Goal: Task Accomplishment & Management: Use online tool/utility

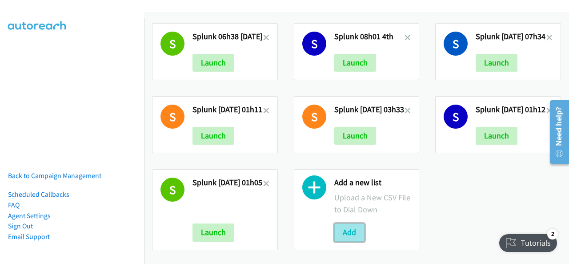
click at [345, 225] on button "Add" at bounding box center [350, 232] width 30 height 18
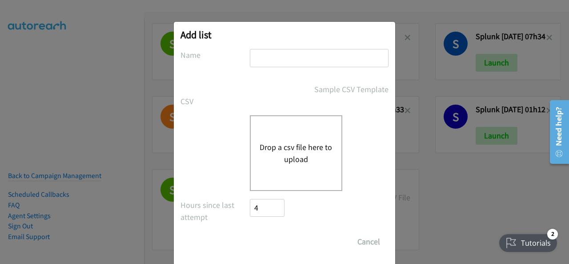
click at [263, 54] on input "text" at bounding box center [319, 58] width 139 height 18
paste input "report1757892032091 zoom"
type input "report1757892032091 zoom"
click at [270, 137] on div "Drop a csv file here to upload" at bounding box center [296, 153] width 93 height 76
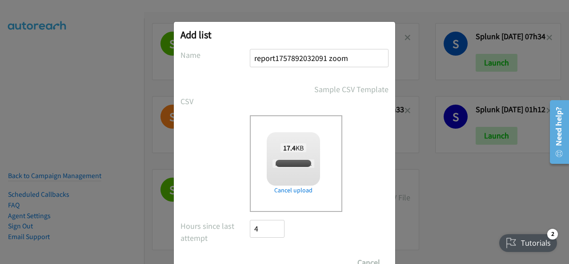
checkbox input "true"
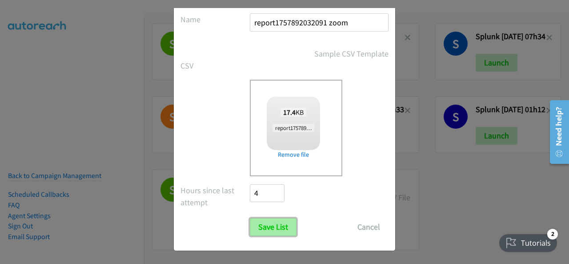
click at [266, 224] on input "Save List" at bounding box center [273, 227] width 47 height 18
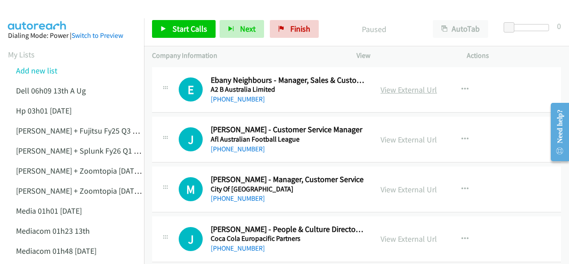
click at [389, 87] on link "View External Url" at bounding box center [409, 90] width 56 height 10
click at [176, 27] on span "Start Calls" at bounding box center [190, 29] width 35 height 10
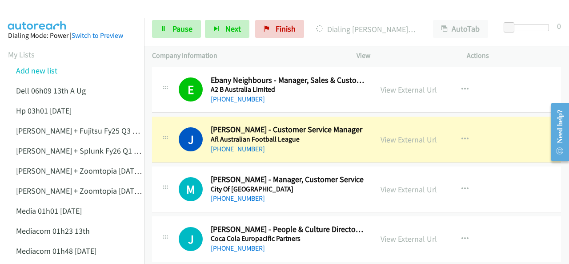
click at [30, 12] on img at bounding box center [37, 15] width 67 height 31
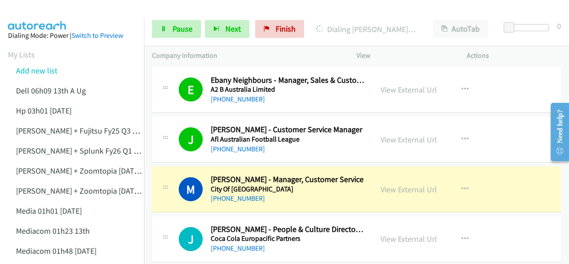
click at [41, 16] on img at bounding box center [37, 15] width 67 height 31
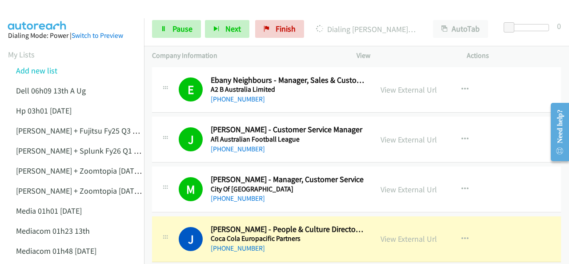
click at [61, 13] on img at bounding box center [37, 15] width 67 height 31
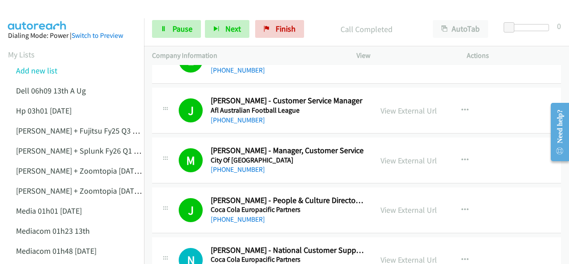
scroll to position [44, 0]
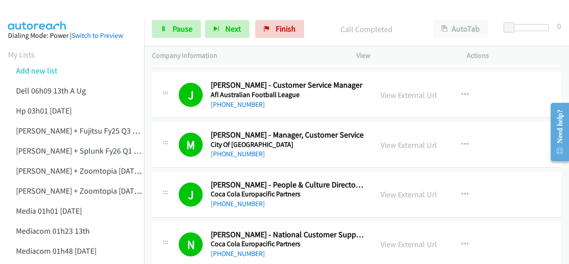
click at [48, 14] on img at bounding box center [37, 15] width 67 height 31
click at [28, 14] on img at bounding box center [37, 15] width 67 height 31
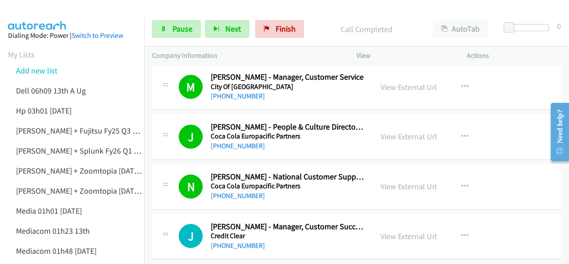
scroll to position [133, 0]
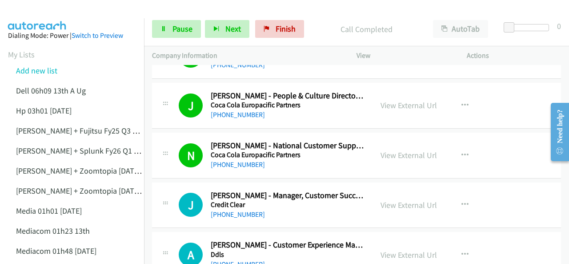
click at [35, 16] on img at bounding box center [37, 15] width 67 height 31
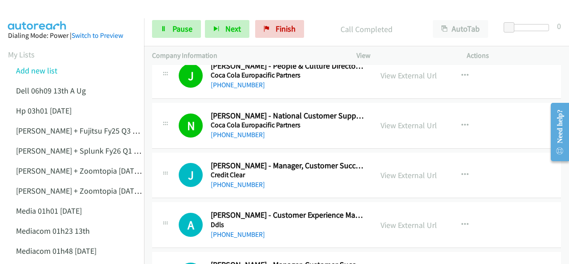
scroll to position [178, 0]
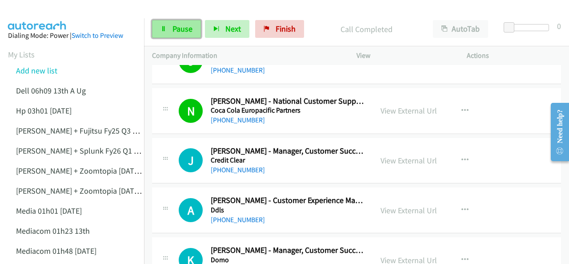
click at [177, 24] on span "Pause" at bounding box center [183, 29] width 20 height 10
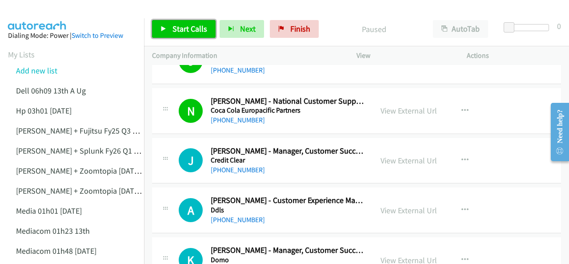
click at [173, 26] on span "Start Calls" at bounding box center [190, 29] width 35 height 10
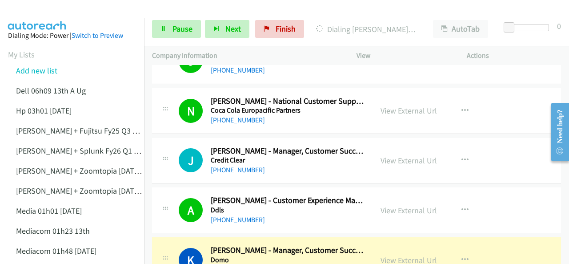
drag, startPoint x: 50, startPoint y: 11, endPoint x: 69, endPoint y: 17, distance: 19.3
click at [51, 11] on img at bounding box center [37, 15] width 67 height 31
click at [174, 30] on span "Pause" at bounding box center [183, 29] width 20 height 10
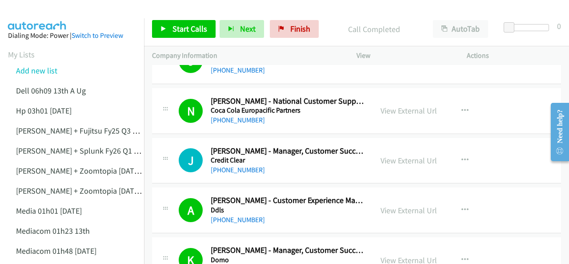
click at [36, 10] on img at bounding box center [37, 15] width 67 height 31
click at [48, 8] on img at bounding box center [37, 15] width 67 height 31
click at [167, 25] on link "Start Calls" at bounding box center [184, 29] width 64 height 18
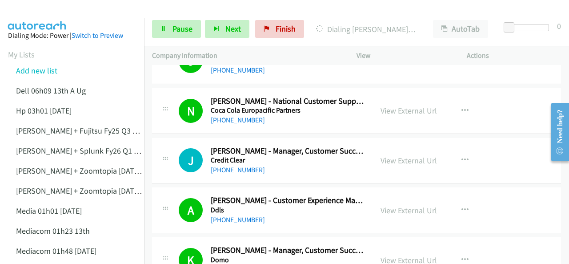
click at [32, 12] on img at bounding box center [37, 15] width 67 height 31
click at [40, 12] on img at bounding box center [37, 15] width 67 height 31
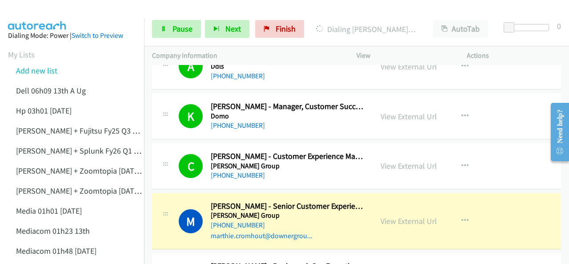
scroll to position [400, 0]
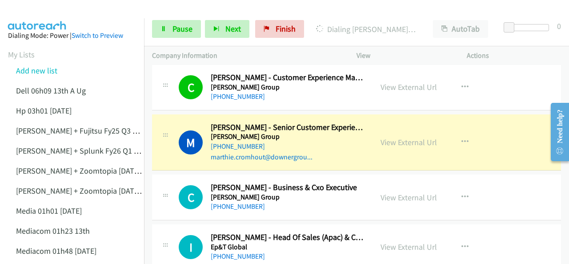
click at [200, 165] on div "M Callback Scheduled Marthie Cromhout - Senior Customer Experience Manager Down…" at bounding box center [356, 142] width 409 height 56
click at [385, 142] on link "View External Url" at bounding box center [409, 142] width 56 height 10
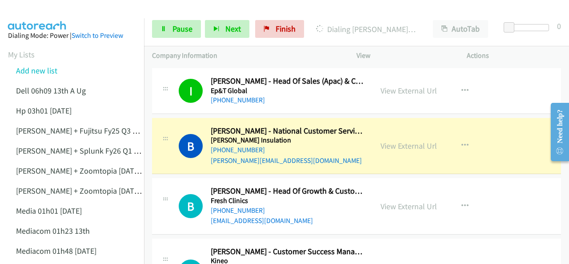
scroll to position [534, 0]
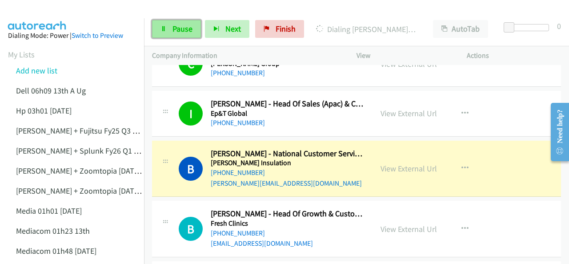
click at [162, 28] on icon at bounding box center [164, 29] width 6 height 6
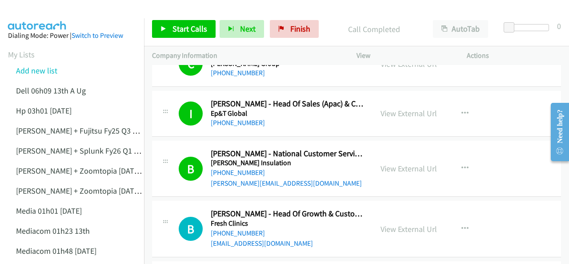
click at [35, 12] on img at bounding box center [37, 15] width 67 height 31
click at [384, 167] on link "View External Url" at bounding box center [409, 168] width 56 height 10
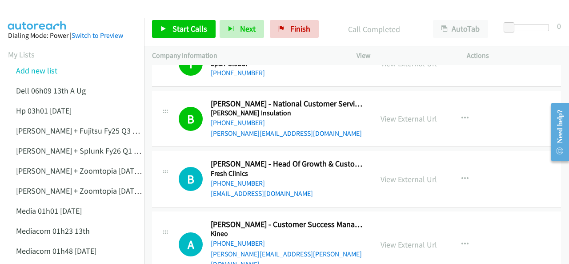
scroll to position [578, 0]
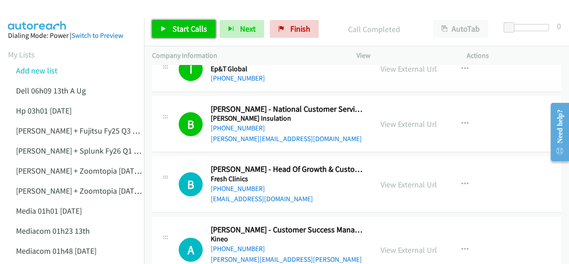
click at [184, 27] on span "Start Calls" at bounding box center [190, 29] width 35 height 10
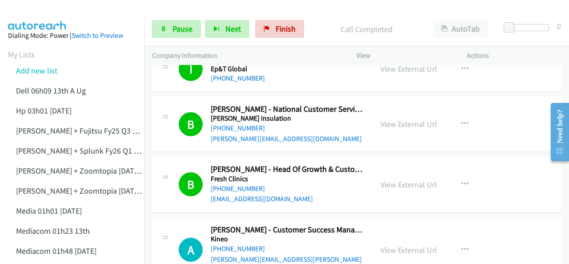
click at [42, 8] on img at bounding box center [37, 15] width 67 height 31
click at [166, 30] on link "Pause" at bounding box center [176, 29] width 49 height 18
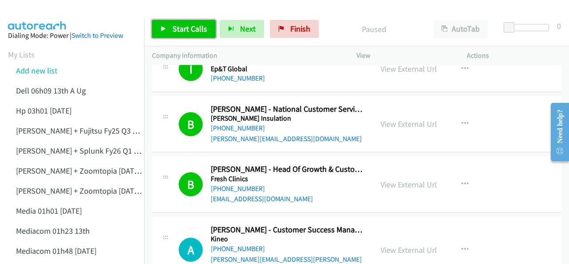
click at [177, 24] on span "Start Calls" at bounding box center [190, 29] width 35 height 10
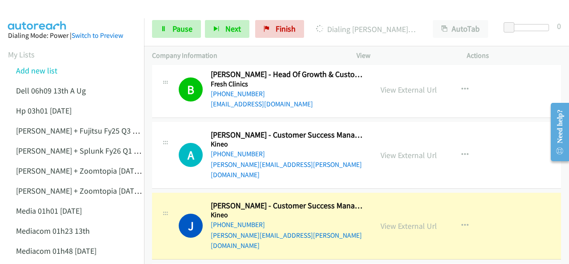
scroll to position [712, 0]
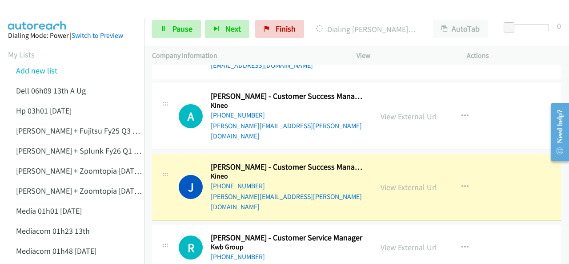
click at [175, 184] on div "J Callback Scheduled James Lunn - Customer Success Manager (Asia Pacific) Kineo…" at bounding box center [262, 187] width 205 height 50
drag, startPoint x: 179, startPoint y: 185, endPoint x: 195, endPoint y: 184, distance: 16.0
click at [174, 25] on span "Pause" at bounding box center [183, 29] width 20 height 10
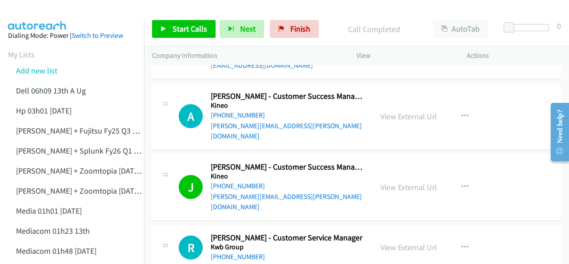
click at [32, 14] on img at bounding box center [37, 15] width 67 height 31
click at [385, 182] on link "View External Url" at bounding box center [409, 187] width 56 height 10
click at [181, 27] on span "Start Calls" at bounding box center [190, 29] width 35 height 10
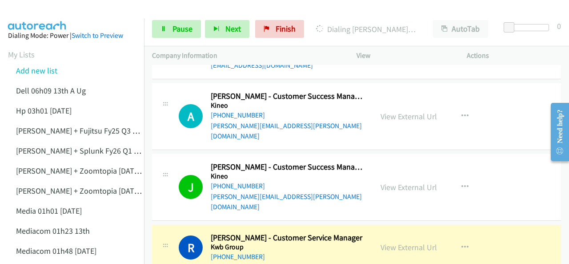
click at [50, 9] on img at bounding box center [37, 15] width 67 height 31
drag, startPoint x: 197, startPoint y: 214, endPoint x: 317, endPoint y: 205, distance: 120.0
click at [401, 242] on link "View External Url" at bounding box center [409, 247] width 56 height 10
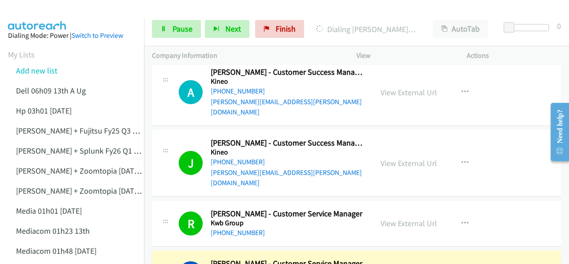
scroll to position [801, 0]
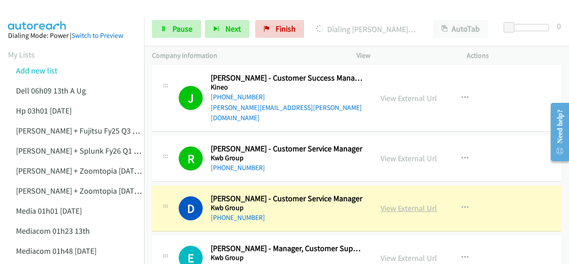
click at [392, 203] on link "View External Url" at bounding box center [409, 208] width 56 height 10
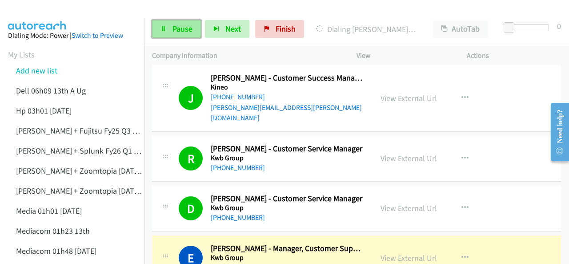
click at [172, 24] on link "Pause" at bounding box center [176, 29] width 49 height 18
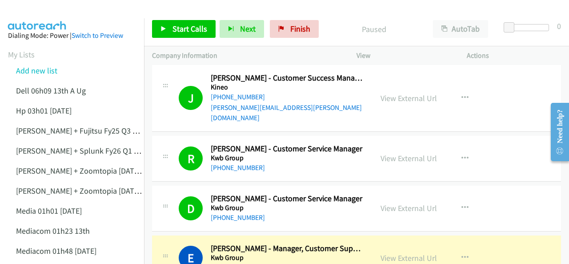
click at [113, 7] on div at bounding box center [280, 17] width 561 height 34
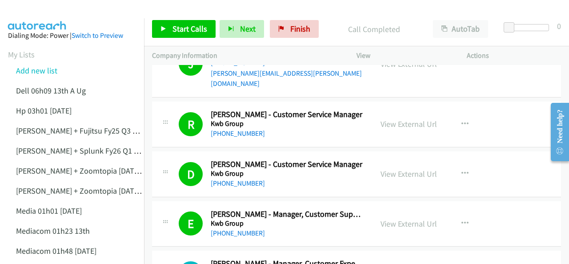
scroll to position [934, 0]
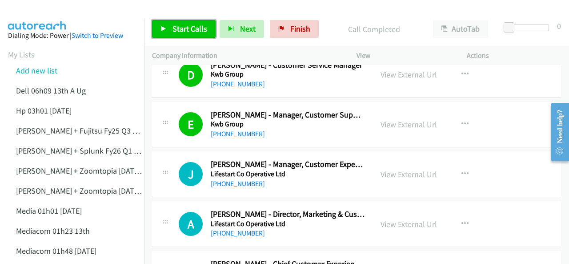
click at [188, 29] on span "Start Calls" at bounding box center [190, 29] width 35 height 10
click at [188, 28] on span "Start Calls" at bounding box center [190, 29] width 35 height 10
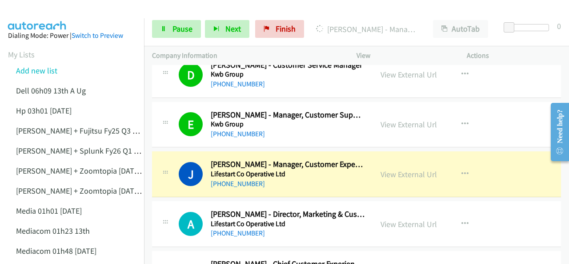
click at [52, 9] on img at bounding box center [37, 15] width 67 height 31
click at [173, 27] on span "Pause" at bounding box center [183, 29] width 20 height 10
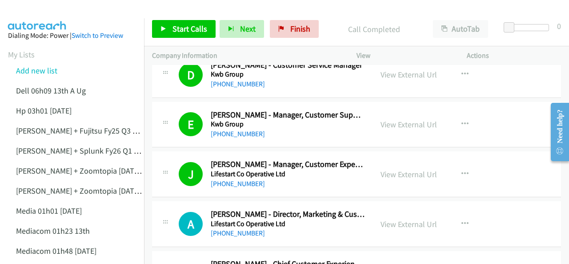
click at [21, 15] on img at bounding box center [37, 15] width 67 height 31
click at [177, 23] on link "Start Calls" at bounding box center [184, 29] width 64 height 18
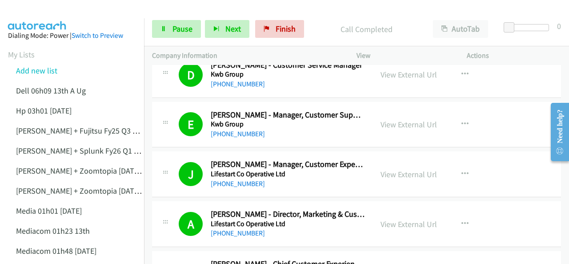
click at [36, 9] on img at bounding box center [37, 15] width 67 height 31
click at [41, 16] on img at bounding box center [37, 15] width 67 height 31
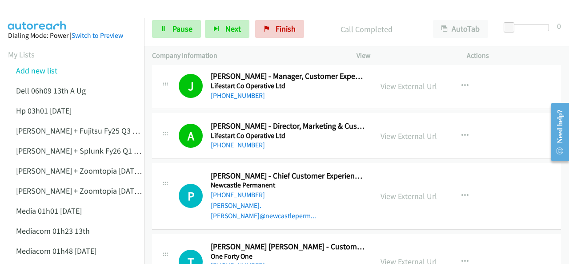
scroll to position [1023, 0]
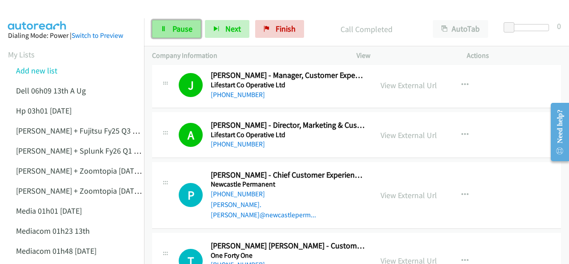
click at [181, 26] on span "Pause" at bounding box center [183, 29] width 20 height 10
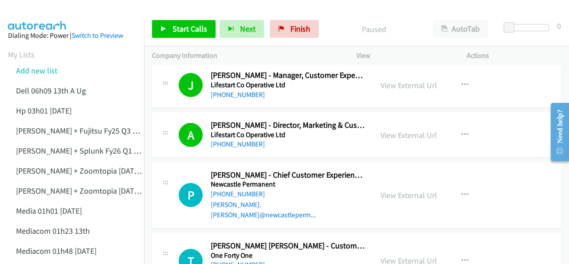
click at [40, 16] on img at bounding box center [37, 15] width 67 height 31
click at [188, 29] on span "Start Calls" at bounding box center [190, 29] width 35 height 10
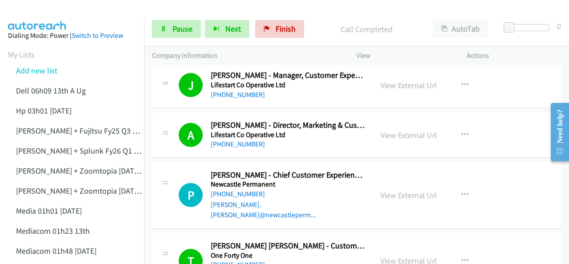
click at [32, 12] on img at bounding box center [37, 15] width 67 height 31
click at [51, 14] on img at bounding box center [37, 15] width 67 height 31
click at [36, 16] on img at bounding box center [37, 15] width 67 height 31
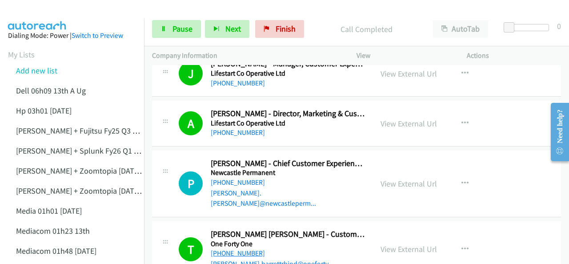
scroll to position [1068, 0]
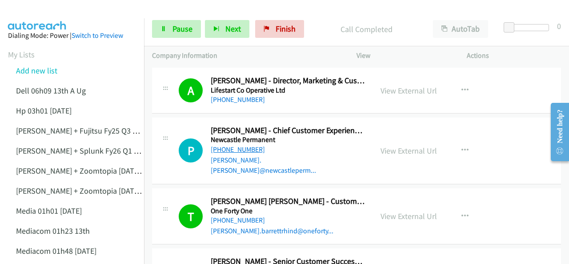
click at [234, 145] on link "+61 436 861 658" at bounding box center [238, 149] width 54 height 8
click at [32, 15] on img at bounding box center [37, 15] width 67 height 31
click at [44, 10] on img at bounding box center [37, 15] width 67 height 31
click at [56, 13] on img at bounding box center [37, 15] width 67 height 31
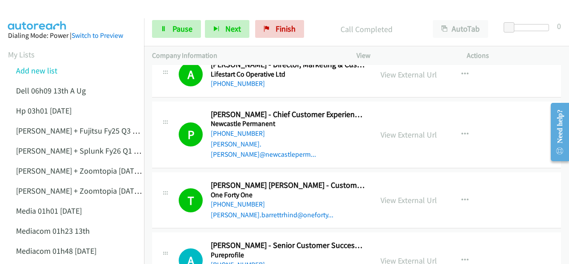
scroll to position [1112, 0]
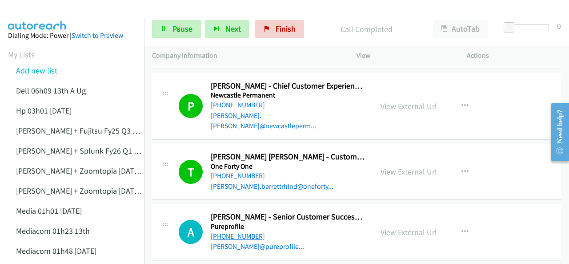
click at [231, 232] on link "+61 478 166 000" at bounding box center [238, 236] width 54 height 8
click at [31, 10] on img at bounding box center [37, 15] width 67 height 31
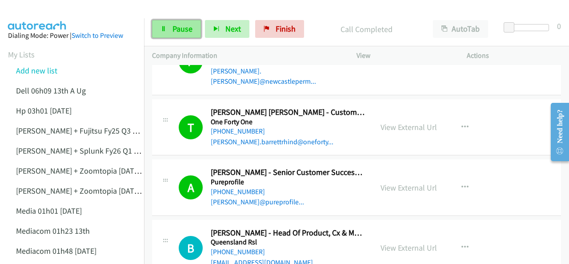
click at [164, 31] on icon at bounding box center [164, 29] width 6 height 6
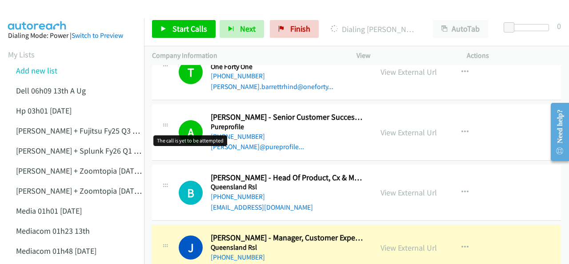
scroll to position [1201, 0]
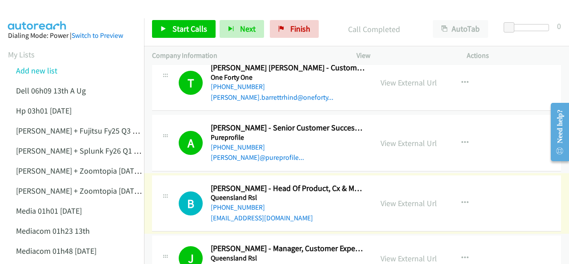
click at [231, 203] on link "+61 432 749 741" at bounding box center [238, 207] width 54 height 8
click at [30, 14] on img at bounding box center [37, 15] width 67 height 31
click at [38, 12] on img at bounding box center [37, 15] width 67 height 31
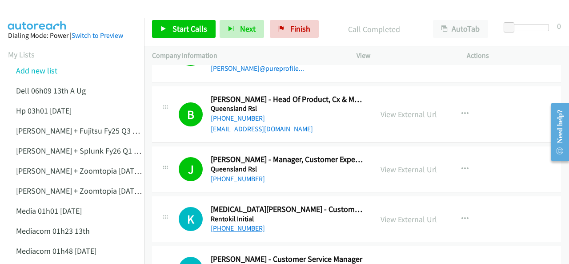
click at [233, 224] on link "+61 423 697 593" at bounding box center [238, 228] width 54 height 8
click at [44, 14] on img at bounding box center [37, 15] width 67 height 31
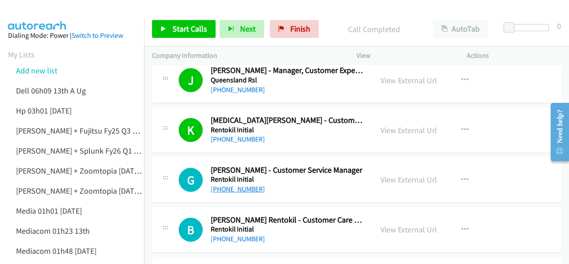
click at [239, 185] on link "+61 466 936 066" at bounding box center [238, 189] width 54 height 8
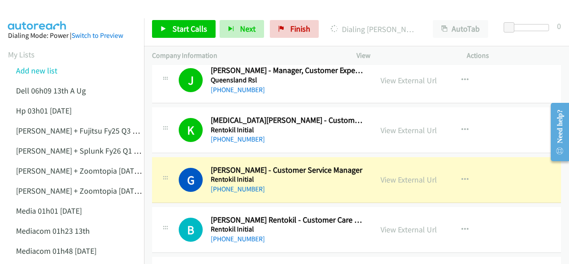
click at [35, 7] on img at bounding box center [37, 15] width 67 height 31
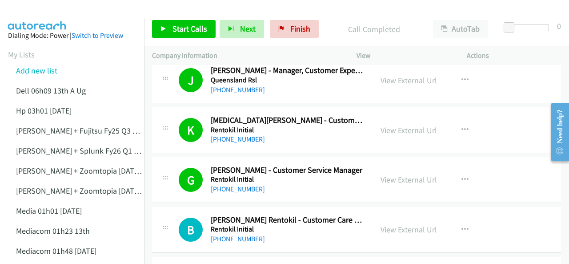
click at [38, 10] on img at bounding box center [37, 15] width 67 height 31
click at [32, 13] on img at bounding box center [37, 15] width 67 height 31
click at [165, 33] on link "Start Calls" at bounding box center [184, 29] width 64 height 18
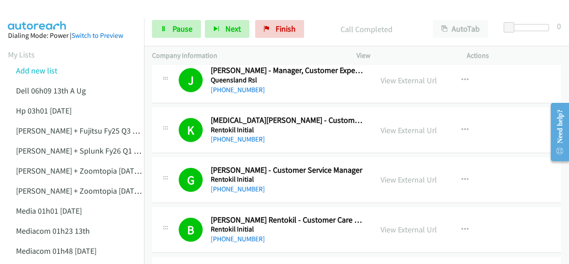
click at [28, 16] on img at bounding box center [37, 15] width 67 height 31
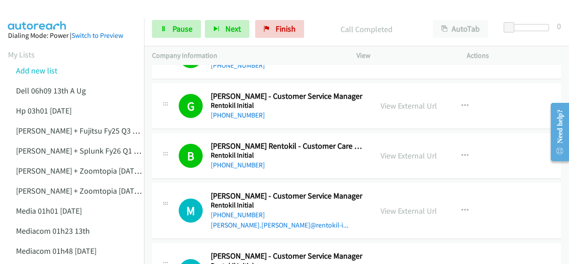
scroll to position [1468, 0]
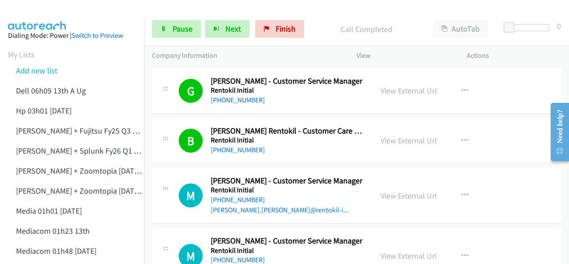
click at [41, 15] on img at bounding box center [37, 15] width 67 height 31
click at [36, 12] on img at bounding box center [37, 15] width 67 height 31
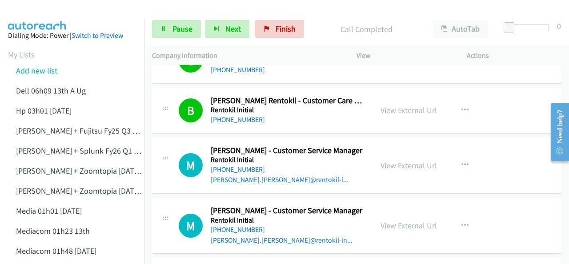
scroll to position [1512, 0]
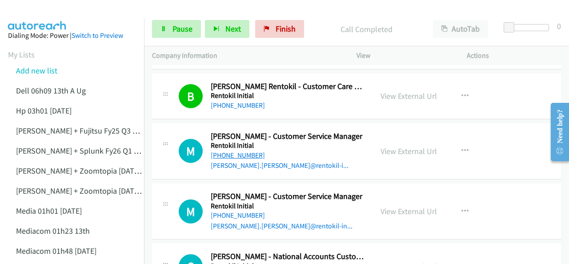
click at [218, 151] on link "+61 466 061 366" at bounding box center [238, 155] width 54 height 8
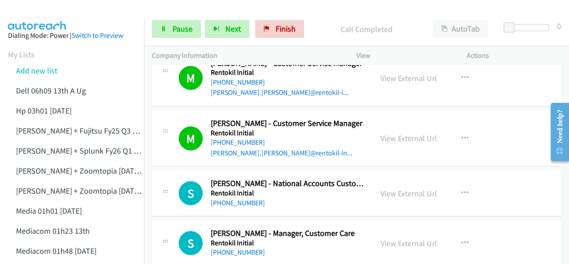
scroll to position [1601, 0]
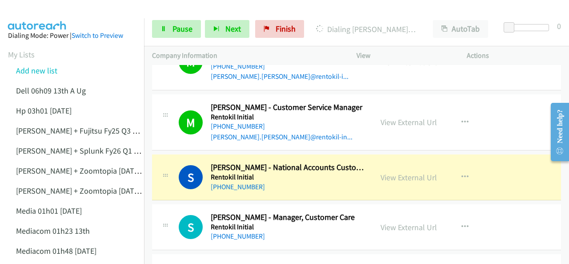
click at [44, 15] on img at bounding box center [37, 15] width 67 height 31
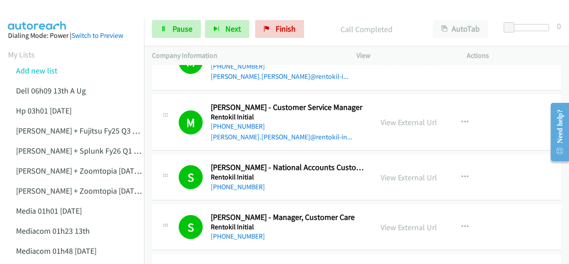
click at [34, 10] on img at bounding box center [37, 15] width 67 height 31
click at [19, 13] on img at bounding box center [37, 15] width 67 height 31
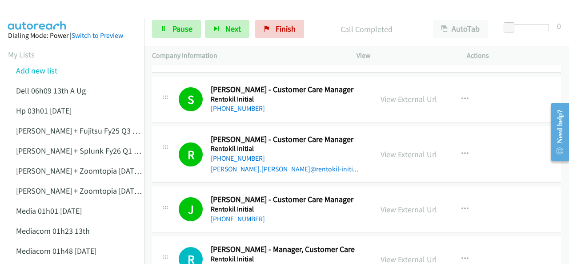
scroll to position [1779, 0]
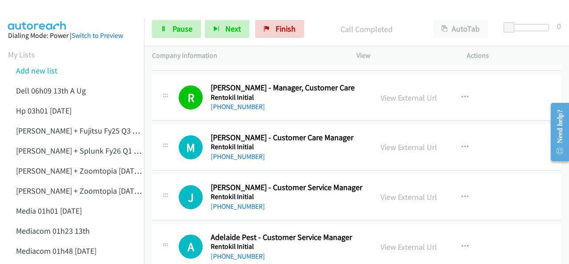
scroll to position [1957, 0]
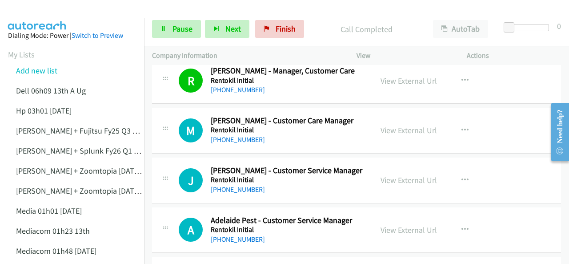
click at [51, 12] on img at bounding box center [37, 15] width 67 height 31
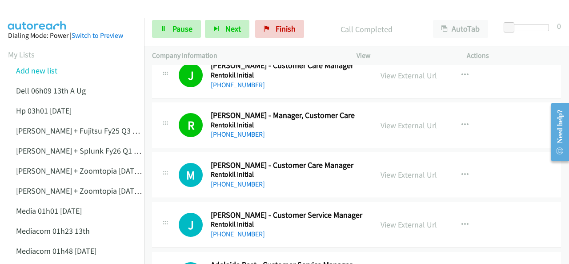
click at [40, 13] on img at bounding box center [37, 15] width 67 height 31
click at [181, 29] on span "Pause" at bounding box center [183, 29] width 20 height 10
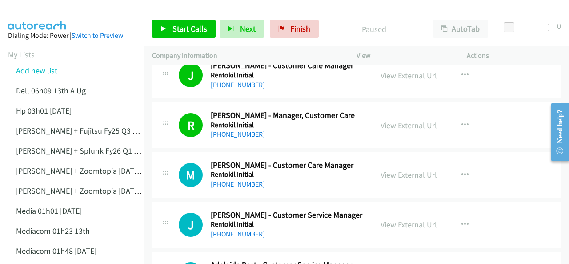
click at [228, 180] on link "+61 479 195 473" at bounding box center [238, 184] width 54 height 8
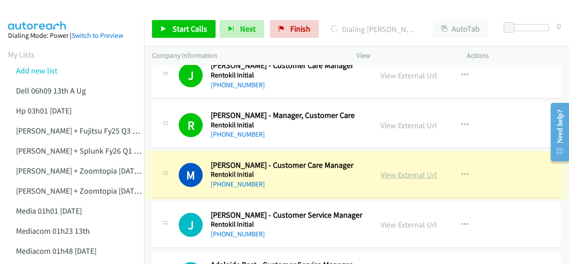
click at [405, 169] on link "View External Url" at bounding box center [409, 174] width 56 height 10
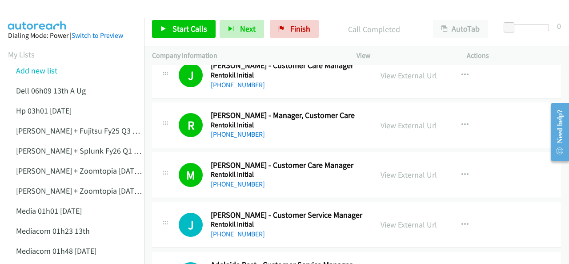
click at [26, 16] on img at bounding box center [37, 15] width 67 height 31
click at [180, 29] on span "Start Calls" at bounding box center [190, 29] width 35 height 10
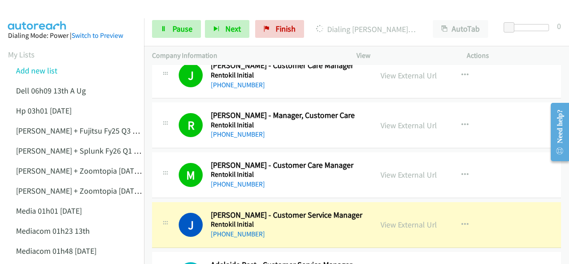
click at [35, 12] on img at bounding box center [37, 15] width 67 height 31
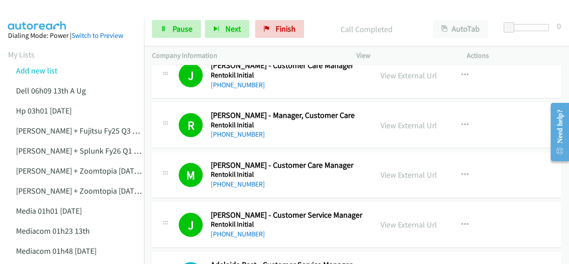
click at [53, 11] on img at bounding box center [37, 15] width 67 height 31
click at [43, 8] on img at bounding box center [37, 15] width 67 height 31
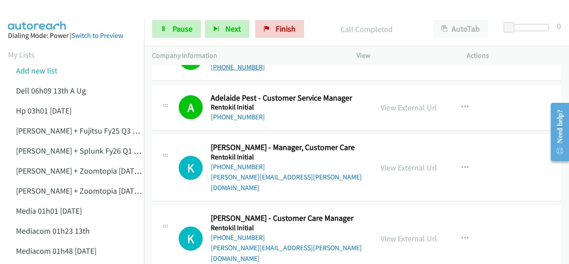
scroll to position [2091, 0]
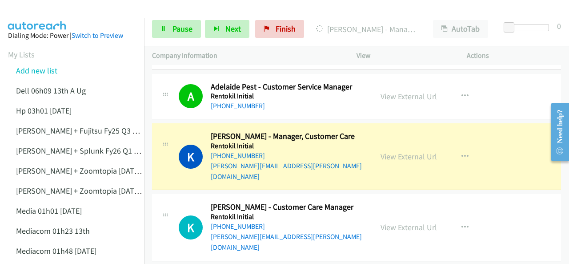
click at [286, 141] on h5 "Rentokil Initial" at bounding box center [288, 145] width 154 height 9
click at [173, 29] on span "Pause" at bounding box center [183, 29] width 20 height 10
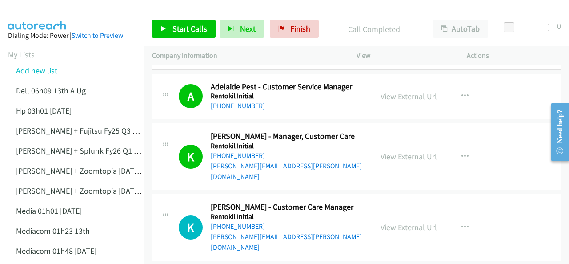
click at [396, 151] on link "View External Url" at bounding box center [409, 156] width 56 height 10
click at [230, 222] on link "+64 21 368 490" at bounding box center [238, 226] width 54 height 8
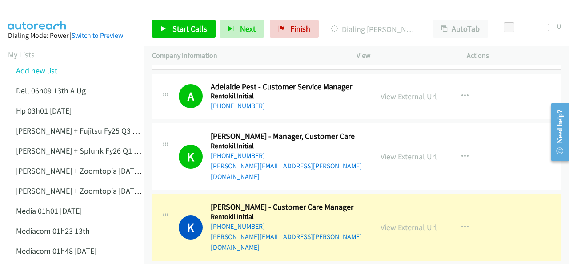
click at [306, 221] on div "+64 21 368 490" at bounding box center [288, 226] width 154 height 11
click at [386, 222] on link "View External Url" at bounding box center [409, 227] width 56 height 10
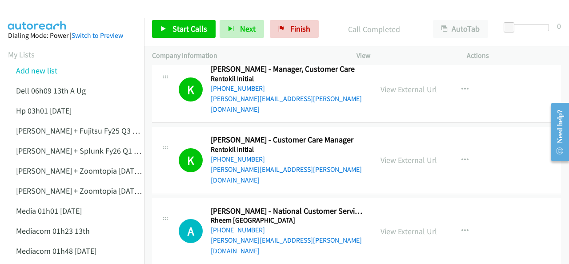
scroll to position [2180, 0]
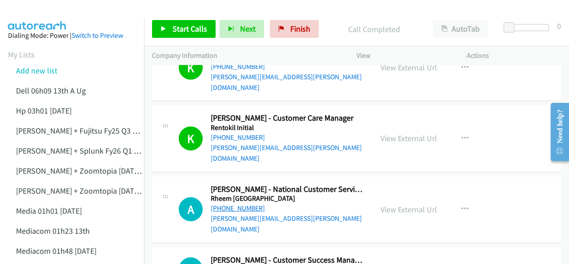
click at [235, 204] on link "+61 413 458 771" at bounding box center [238, 208] width 54 height 8
click at [48, 12] on img at bounding box center [37, 15] width 67 height 31
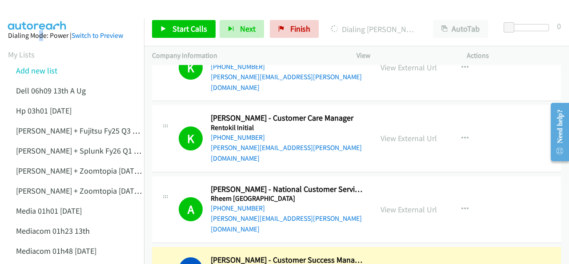
click at [386, 263] on link "View External Url" at bounding box center [409, 269] width 56 height 10
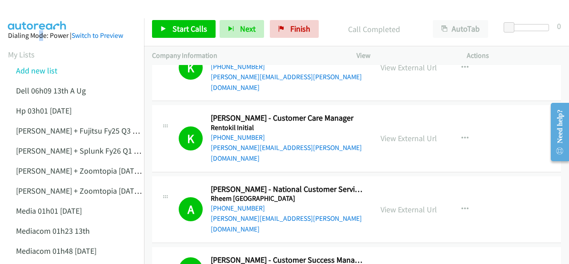
scroll to position [2224, 0]
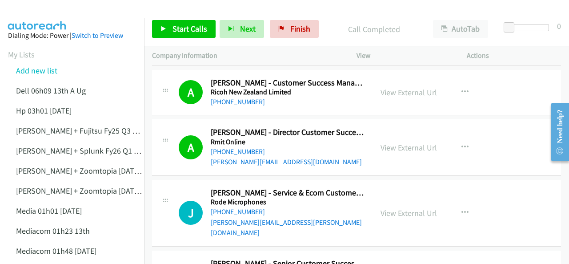
scroll to position [2358, 0]
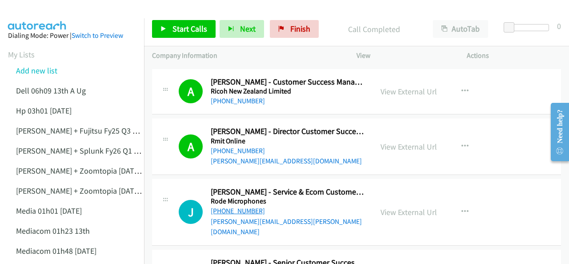
click at [241, 206] on link "+61 406 810 207" at bounding box center [238, 210] width 54 height 8
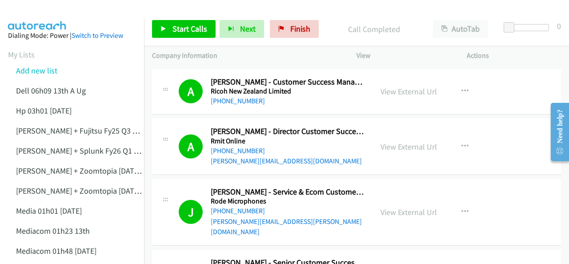
click at [46, 12] on img at bounding box center [37, 15] width 67 height 31
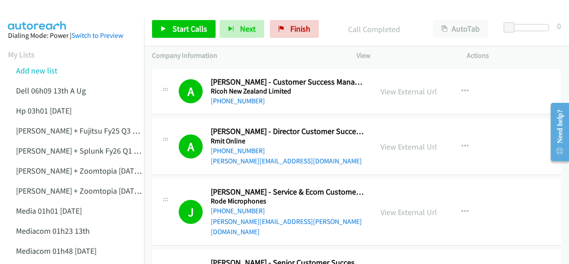
click at [28, 12] on img at bounding box center [37, 15] width 67 height 31
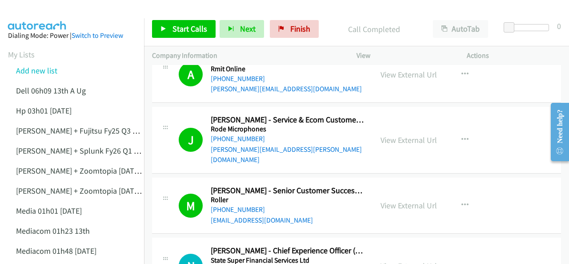
scroll to position [2447, 0]
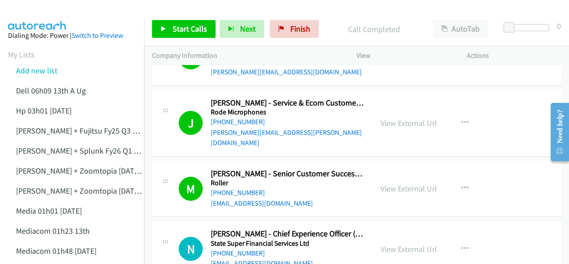
click at [110, 9] on div at bounding box center [280, 17] width 561 height 34
click at [237, 249] on link "+61 408 922 800" at bounding box center [238, 253] width 54 height 8
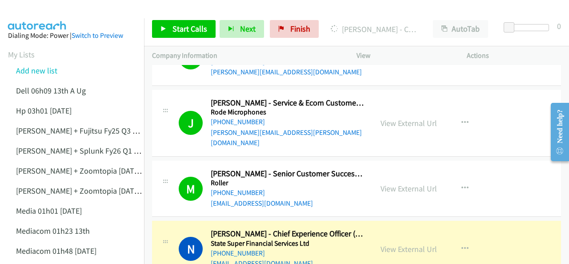
drag, startPoint x: 31, startPoint y: 27, endPoint x: 28, endPoint y: 22, distance: 5.6
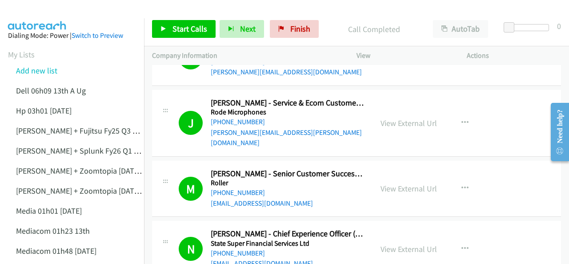
click at [26, 12] on img at bounding box center [37, 15] width 67 height 31
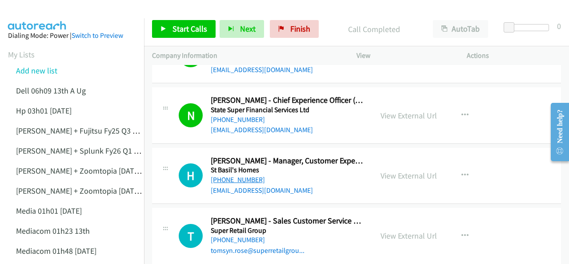
click at [226, 175] on link "+61 415 101 241" at bounding box center [238, 179] width 54 height 8
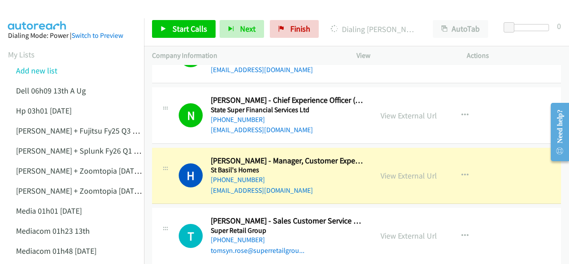
click at [30, 13] on img at bounding box center [37, 15] width 67 height 31
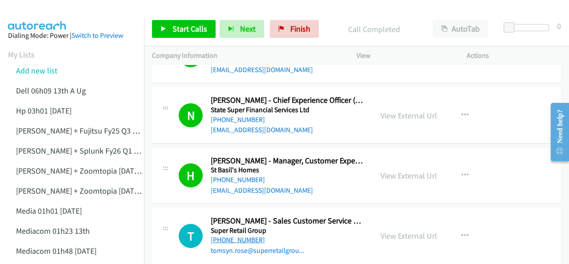
click at [232, 235] on link "+61 448 780 954" at bounding box center [238, 239] width 54 height 8
click at [42, 11] on img at bounding box center [37, 15] width 67 height 31
click at [49, 9] on img at bounding box center [37, 15] width 67 height 31
click at [41, 16] on img at bounding box center [37, 15] width 67 height 31
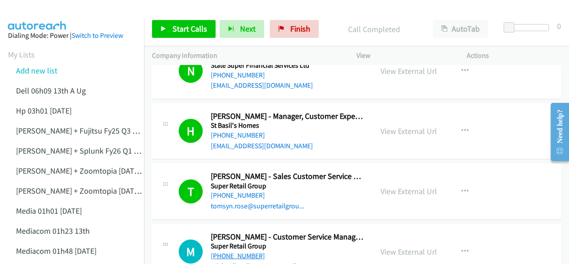
click at [235, 251] on link "+61 404 811 175" at bounding box center [238, 255] width 54 height 8
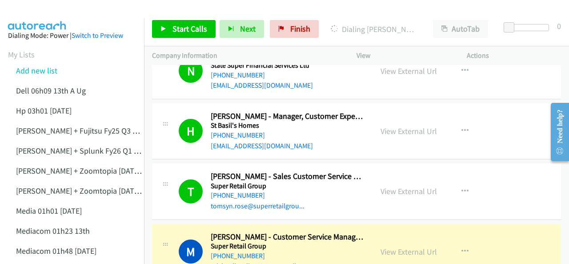
click at [44, 16] on img at bounding box center [37, 15] width 67 height 31
drag, startPoint x: 299, startPoint y: 170, endPoint x: 293, endPoint y: 173, distance: 6.4
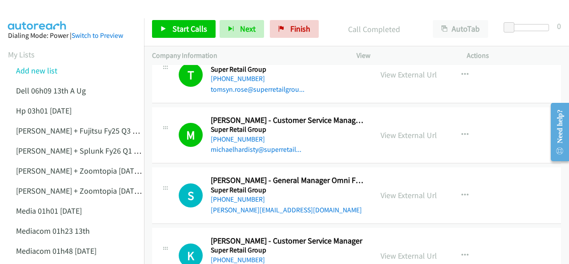
scroll to position [2758, 0]
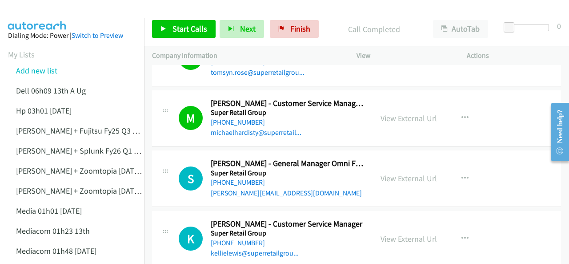
click at [229, 238] on link "+61 420 535 543" at bounding box center [238, 242] width 54 height 8
click at [31, 9] on img at bounding box center [37, 15] width 67 height 31
click at [30, 8] on img at bounding box center [37, 15] width 67 height 31
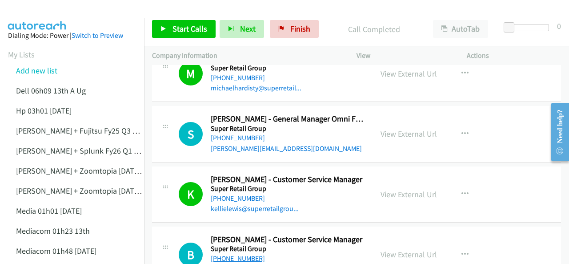
click at [247, 254] on link "+61 434 604 002" at bounding box center [238, 258] width 54 height 8
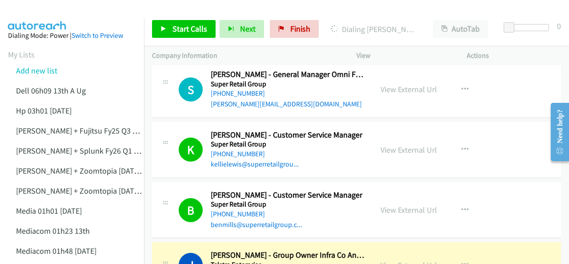
click at [42, 15] on img at bounding box center [37, 15] width 67 height 31
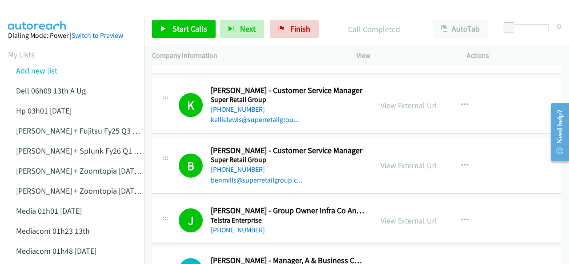
scroll to position [2936, 0]
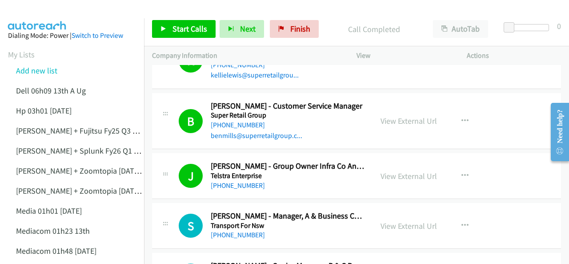
click at [41, 14] on img at bounding box center [37, 15] width 67 height 31
click at [34, 10] on img at bounding box center [37, 15] width 67 height 31
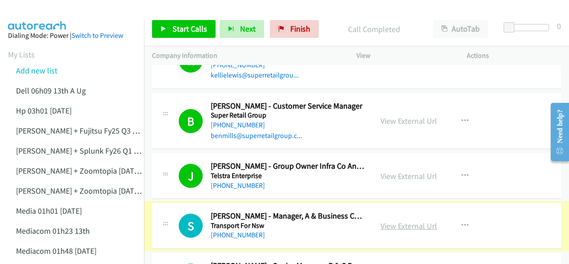
click at [387, 221] on link "View External Url" at bounding box center [409, 226] width 56 height 10
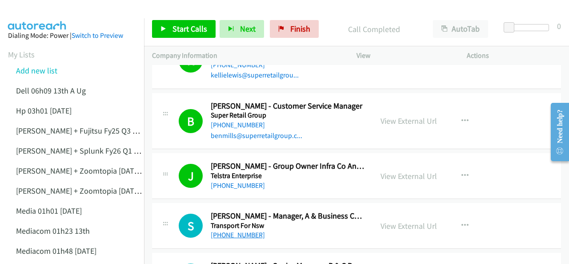
click at [235, 230] on link "+61 455 436 024" at bounding box center [238, 234] width 54 height 8
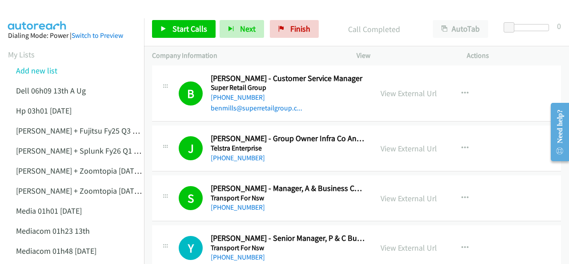
scroll to position [2981, 0]
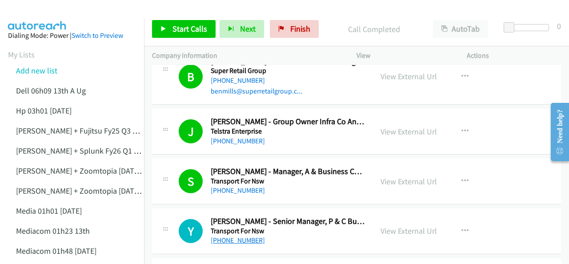
click at [236, 236] on link "+61 429 998 154" at bounding box center [238, 240] width 54 height 8
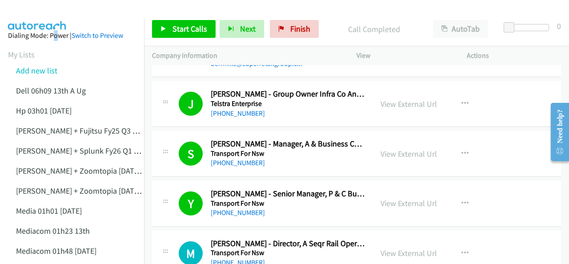
scroll to position [3025, 0]
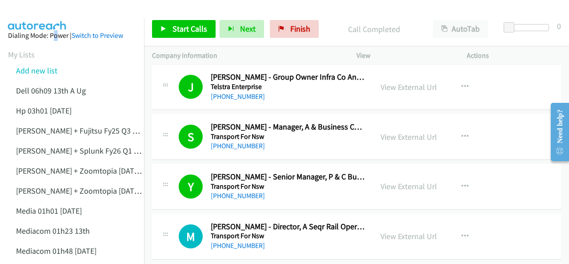
click at [32, 13] on img at bounding box center [37, 15] width 67 height 31
click at [38, 16] on img at bounding box center [37, 15] width 67 height 31
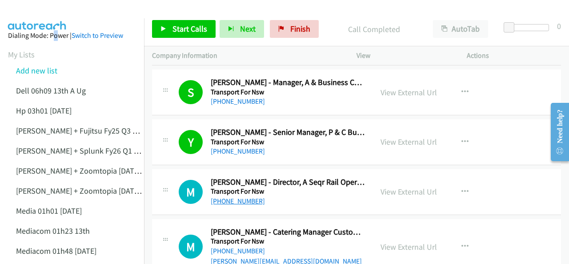
click at [241, 197] on link "+61 467 713 408" at bounding box center [238, 201] width 54 height 8
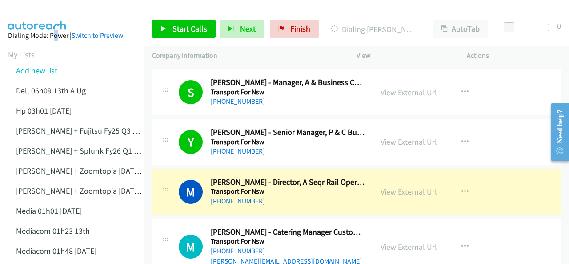
click at [26, 16] on img at bounding box center [37, 15] width 67 height 31
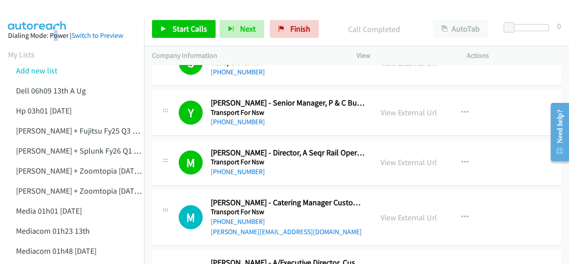
scroll to position [3114, 0]
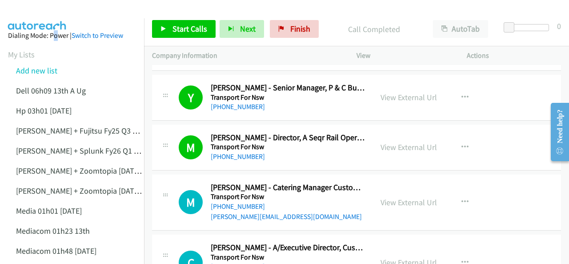
click at [35, 13] on img at bounding box center [37, 15] width 67 height 31
click at [246, 202] on link "+61 433 062 328" at bounding box center [238, 206] width 54 height 8
click at [23, 14] on img at bounding box center [37, 15] width 67 height 31
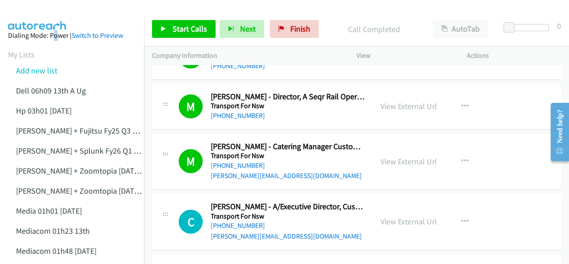
scroll to position [3158, 0]
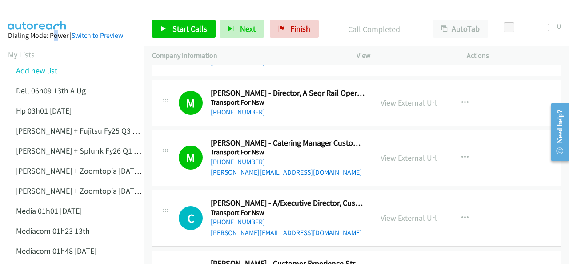
click at [232, 218] on link "+61 407 232 404" at bounding box center [238, 222] width 54 height 8
click at [54, 16] on img at bounding box center [37, 15] width 67 height 31
click at [186, 29] on span "Start Calls" at bounding box center [190, 29] width 35 height 10
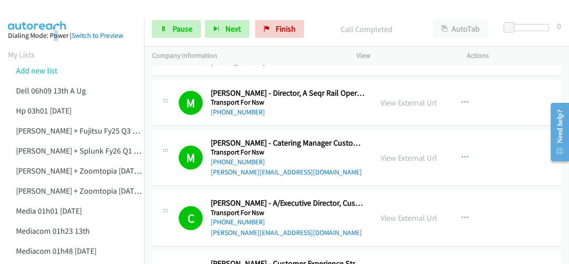
click at [38, 15] on img at bounding box center [37, 15] width 67 height 31
click at [40, 11] on img at bounding box center [37, 15] width 67 height 31
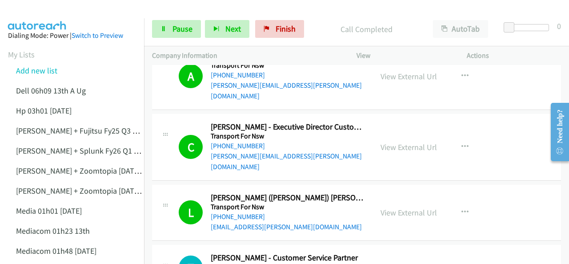
scroll to position [3381, 0]
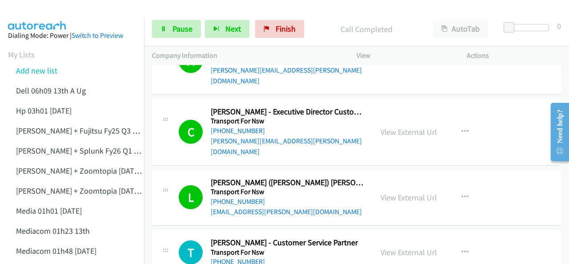
click at [238, 257] on link "+61 407 065 530" at bounding box center [238, 261] width 54 height 8
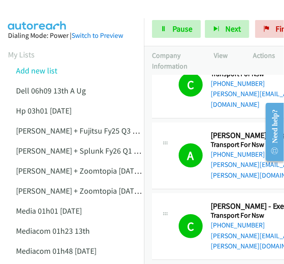
click at [91, 16] on div at bounding box center [138, 17] width 276 height 34
click at [52, 8] on img at bounding box center [37, 15] width 67 height 31
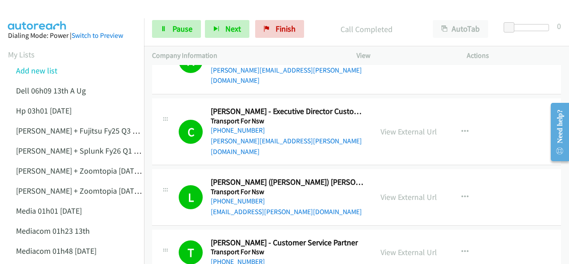
click at [40, 7] on img at bounding box center [37, 15] width 67 height 31
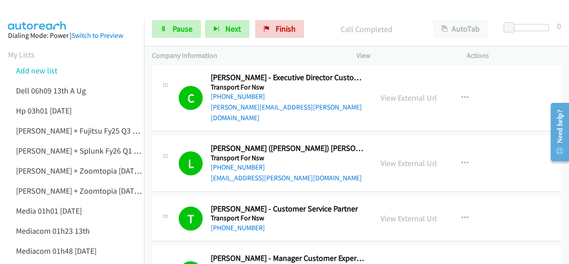
scroll to position [3470, 0]
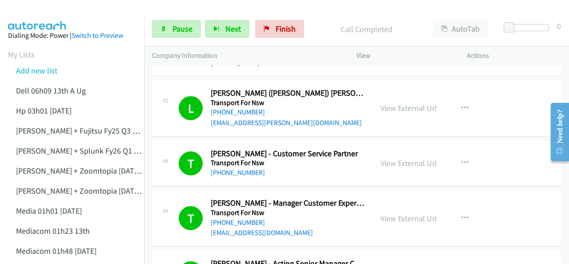
click at [28, 12] on img at bounding box center [37, 15] width 67 height 31
click at [42, 8] on img at bounding box center [37, 15] width 67 height 31
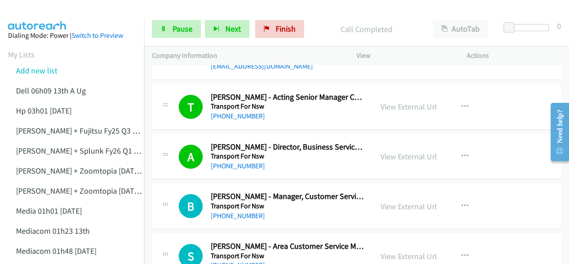
scroll to position [3648, 0]
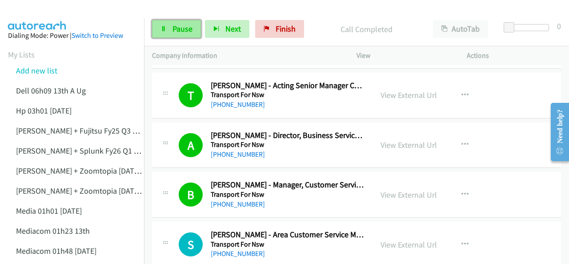
click at [156, 25] on link "Pause" at bounding box center [176, 29] width 49 height 18
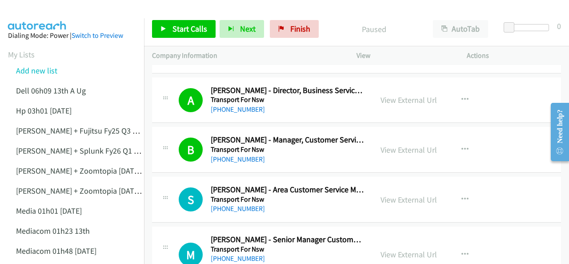
scroll to position [3692, 0]
click at [246, 254] on link "+61 407 202 219" at bounding box center [238, 258] width 54 height 8
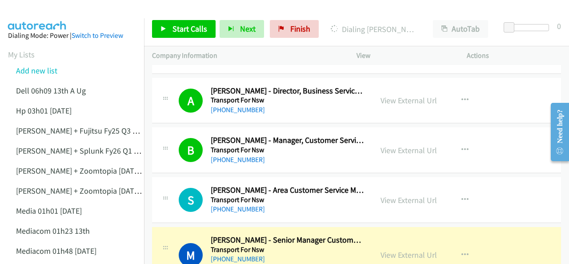
click at [53, 9] on img at bounding box center [37, 15] width 67 height 31
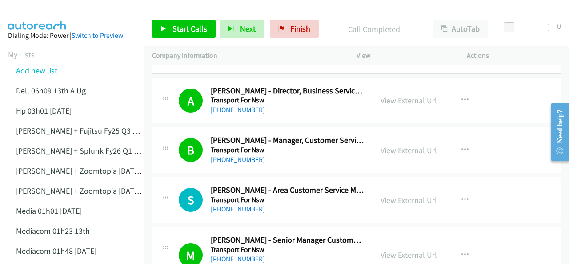
click at [47, 12] on img at bounding box center [37, 15] width 67 height 31
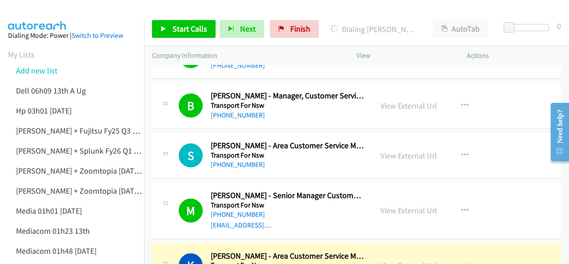
click at [385, 260] on link "View External Url" at bounding box center [409, 265] width 56 height 10
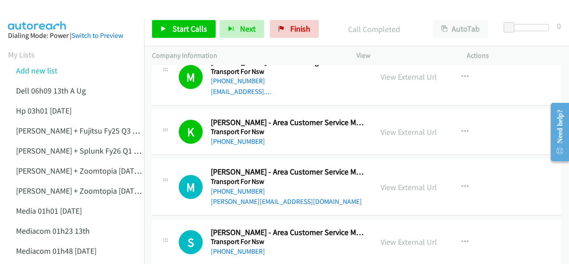
scroll to position [3826, 0]
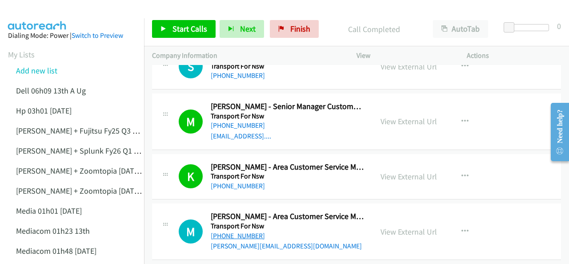
click at [240, 231] on link "+61 447 168 783" at bounding box center [238, 235] width 54 height 8
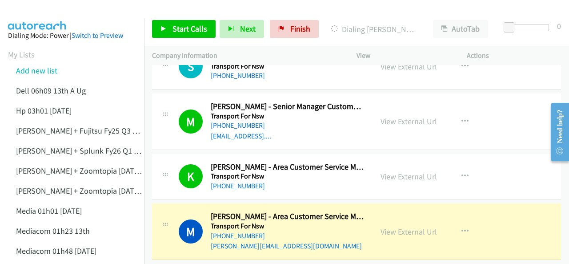
click at [40, 13] on img at bounding box center [37, 15] width 67 height 31
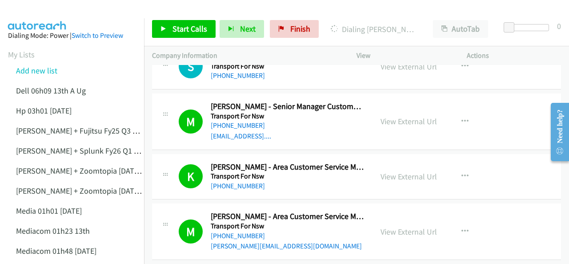
click at [58, 10] on img at bounding box center [37, 15] width 67 height 31
click at [51, 11] on img at bounding box center [37, 15] width 67 height 31
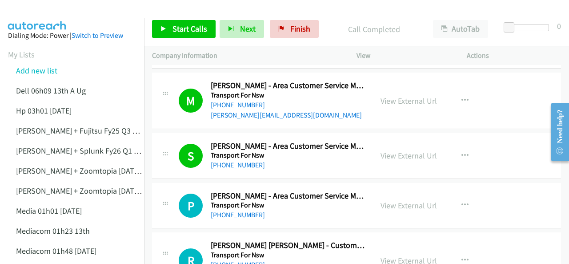
scroll to position [3959, 0]
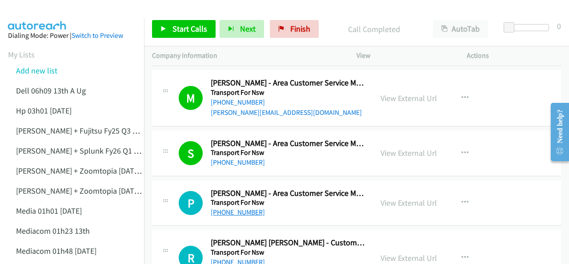
click at [238, 208] on link "+61 429 409 480" at bounding box center [238, 212] width 54 height 8
drag, startPoint x: 48, startPoint y: 12, endPoint x: 51, endPoint y: 0, distance: 11.9
click at [48, 12] on img at bounding box center [37, 15] width 67 height 31
click at [245, 258] on link "+61 475 947 367" at bounding box center [238, 262] width 54 height 8
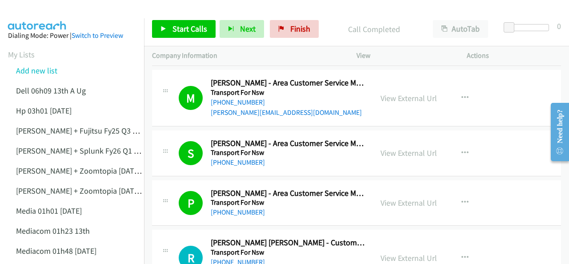
click at [36, 12] on img at bounding box center [37, 15] width 67 height 31
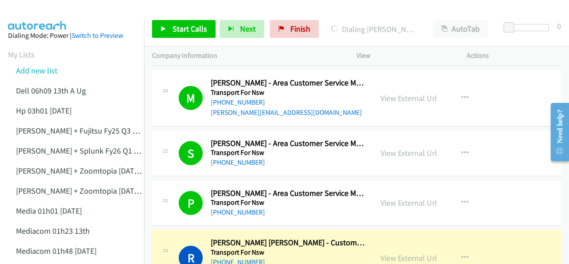
click at [55, 11] on img at bounding box center [37, 15] width 67 height 31
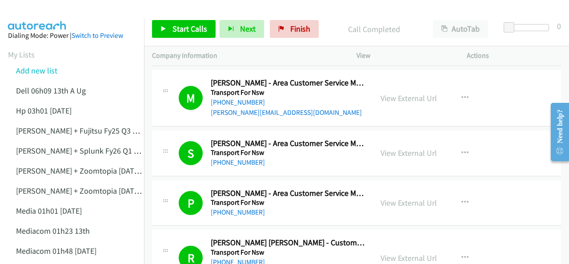
scroll to position [4004, 0]
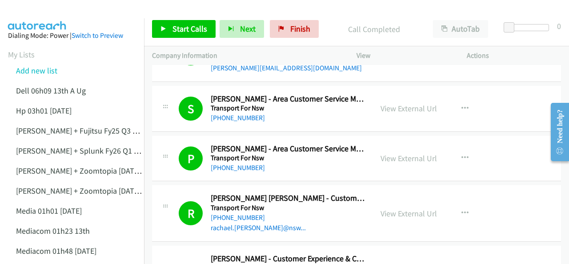
click at [36, 14] on img at bounding box center [37, 15] width 67 height 31
click at [50, 17] on img at bounding box center [37, 15] width 67 height 31
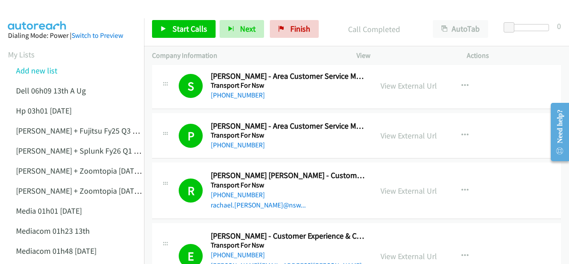
scroll to position [4048, 0]
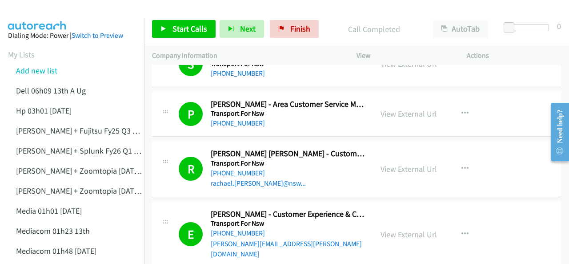
click at [32, 11] on img at bounding box center [37, 15] width 67 height 31
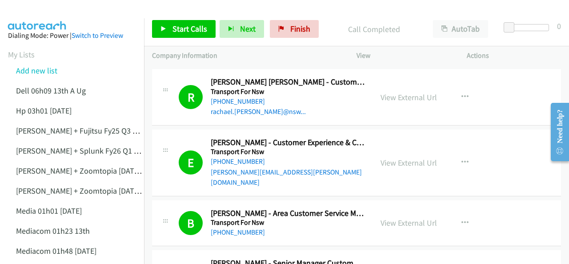
scroll to position [4137, 0]
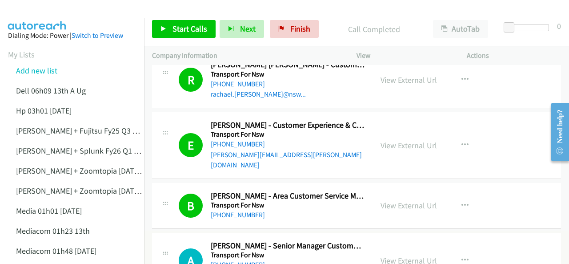
click at [237, 260] on link "+61 459 953 247" at bounding box center [238, 264] width 54 height 8
click at [27, 17] on img at bounding box center [37, 15] width 67 height 31
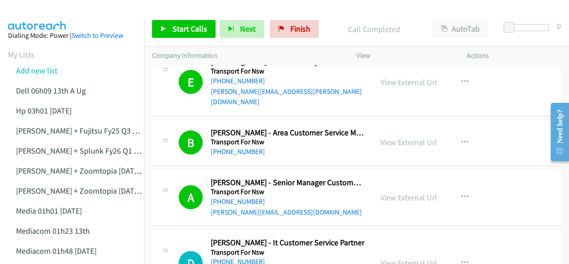
scroll to position [4226, 0]
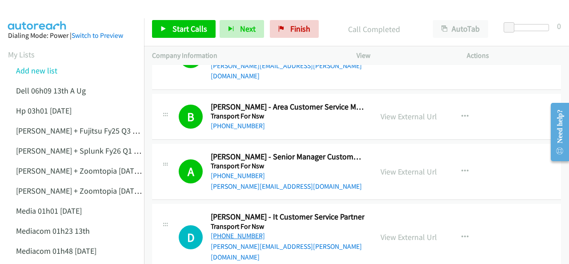
click at [239, 231] on link "+61 2 8837 0642" at bounding box center [238, 235] width 54 height 8
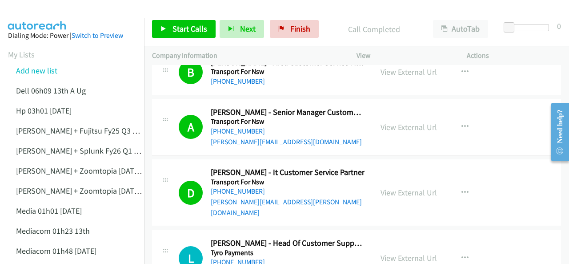
click at [230, 258] on link "+61 418 764 578" at bounding box center [238, 262] width 54 height 8
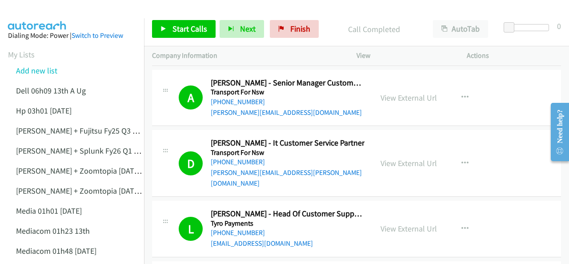
scroll to position [4315, 0]
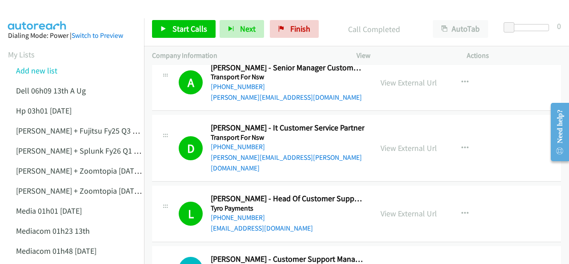
click at [37, 9] on img at bounding box center [37, 15] width 67 height 31
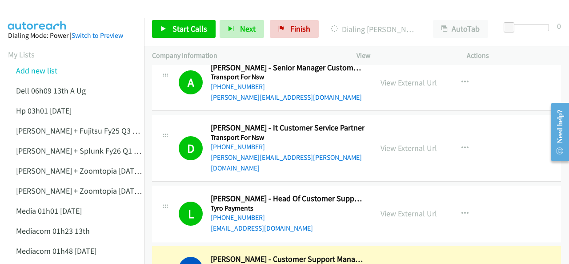
click at [25, 12] on img at bounding box center [37, 15] width 67 height 31
click at [38, 9] on img at bounding box center [37, 15] width 67 height 31
click at [393, 263] on link "View External Url" at bounding box center [409, 268] width 56 height 10
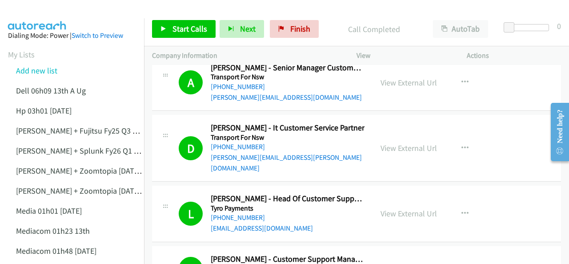
click at [53, 11] on img at bounding box center [37, 15] width 67 height 31
click at [37, 12] on img at bounding box center [37, 15] width 67 height 31
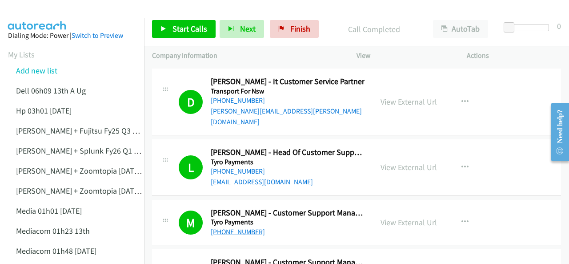
scroll to position [4398, 0]
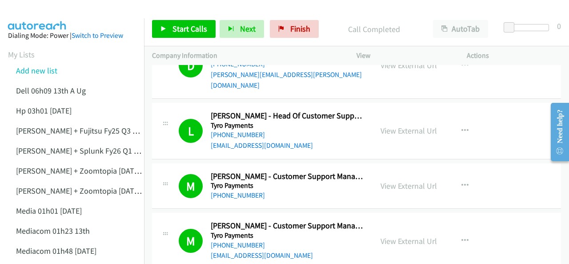
click at [44, 16] on img at bounding box center [37, 15] width 67 height 31
click at [40, 14] on img at bounding box center [37, 15] width 67 height 31
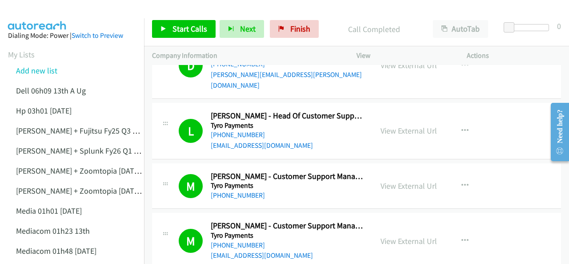
click at [31, 9] on img at bounding box center [37, 15] width 67 height 31
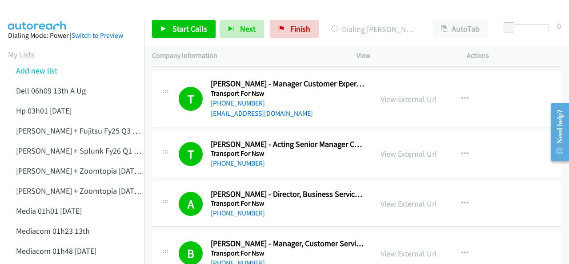
scroll to position [3642, 0]
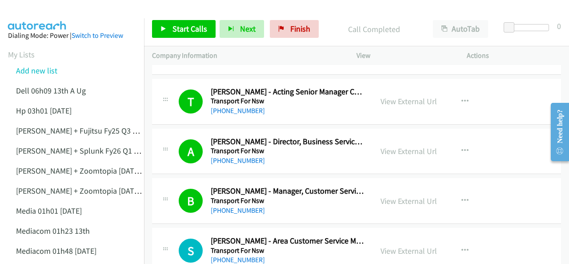
click at [51, 13] on img at bounding box center [37, 15] width 67 height 31
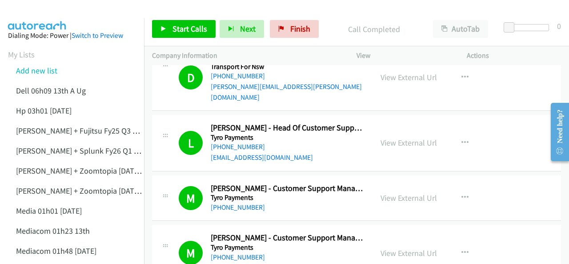
scroll to position [4398, 0]
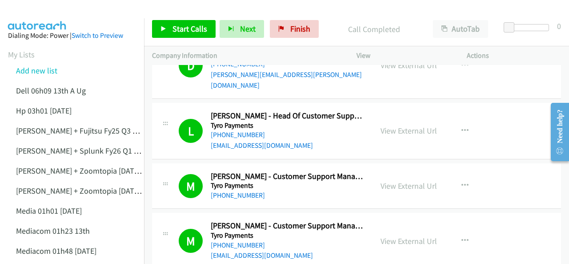
click at [28, 9] on img at bounding box center [37, 15] width 67 height 31
click at [290, 31] on span "Finish" at bounding box center [300, 29] width 20 height 10
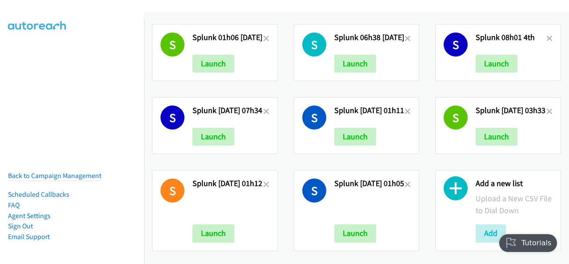
scroll to position [806, 0]
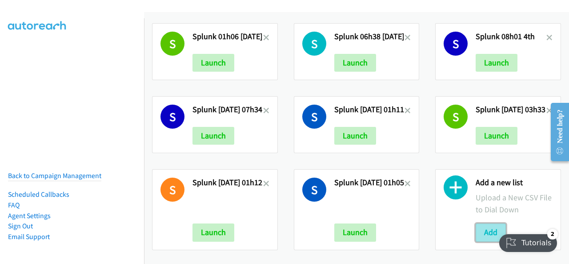
click at [488, 225] on button "Add" at bounding box center [491, 232] width 30 height 18
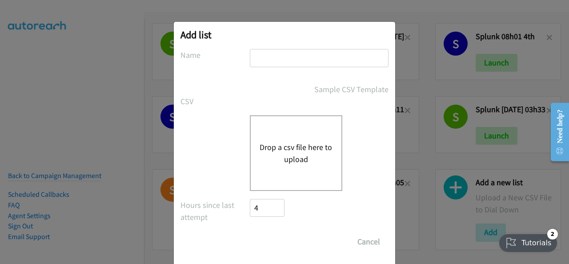
paste input "report1757905028912 zoom"
type input "report1757905028912 zoom"
drag, startPoint x: 282, startPoint y: 153, endPoint x: 252, endPoint y: 134, distance: 35.2
click at [252, 134] on div "Drop a csv file here to upload" at bounding box center [296, 153] width 93 height 76
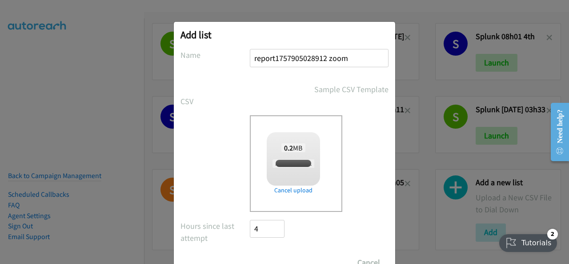
checkbox input "true"
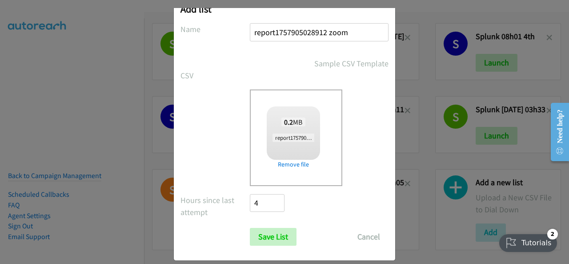
scroll to position [36, 0]
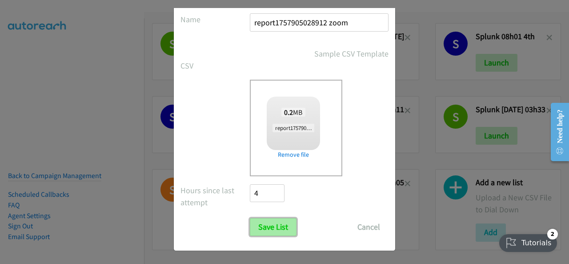
click at [274, 226] on input "Save List" at bounding box center [273, 227] width 47 height 18
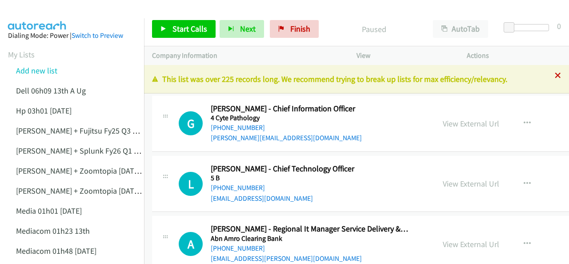
click at [555, 75] on icon at bounding box center [558, 76] width 6 height 6
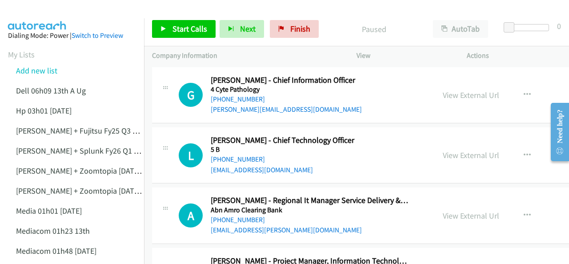
click at [43, 7] on img at bounding box center [37, 15] width 67 height 31
